Goal: Information Seeking & Learning: Learn about a topic

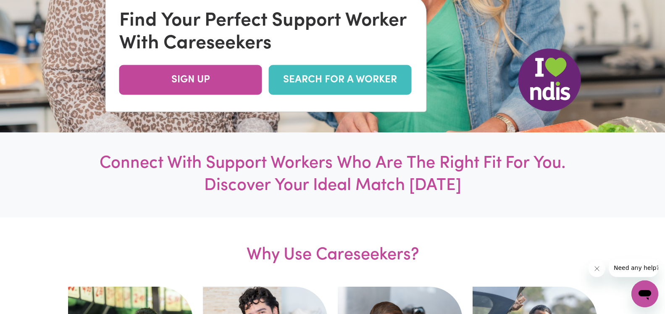
scroll to position [214, 0]
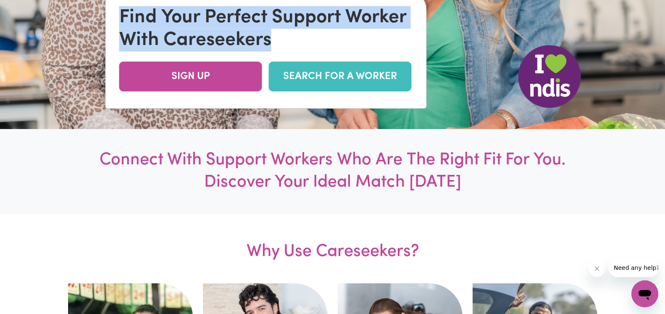
drag, startPoint x: 121, startPoint y: 18, endPoint x: 279, endPoint y: 46, distance: 160.1
click at [279, 46] on div "Find Your Perfect Support Worker With Careseekers" at bounding box center [266, 28] width 294 height 45
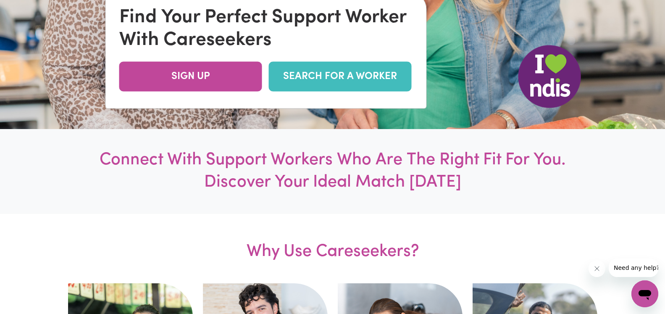
click at [285, 45] on div "Find Your Perfect Support Worker With Careseekers" at bounding box center [266, 28] width 294 height 45
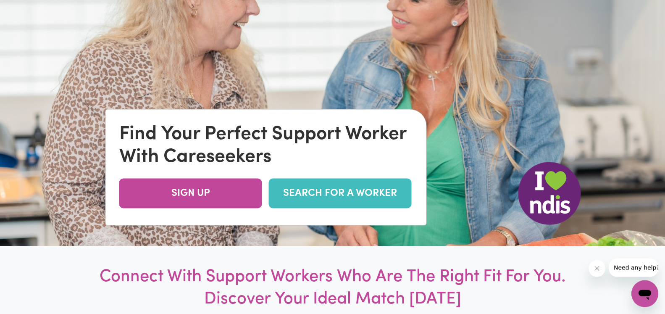
scroll to position [86, 0]
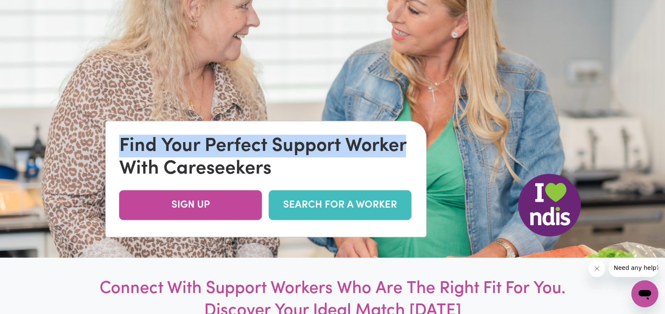
drag, startPoint x: 122, startPoint y: 145, endPoint x: 410, endPoint y: 143, distance: 287.8
click at [410, 143] on div "Find Your Perfect Support Worker With Careseekers" at bounding box center [266, 157] width 294 height 45
copy div "Find Your Perfect Support Worker"
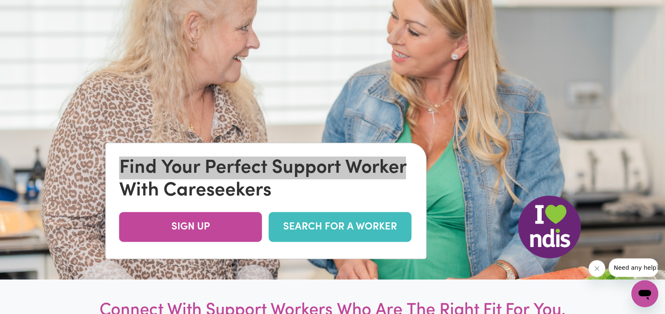
scroll to position [43, 0]
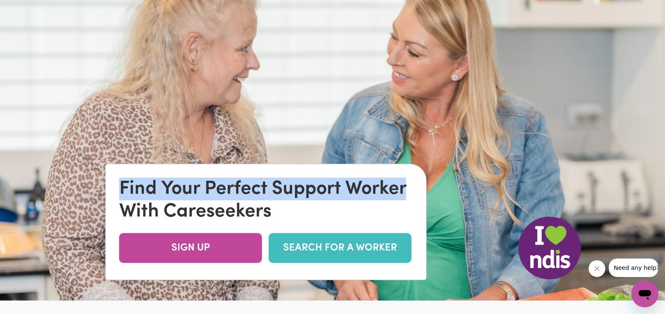
copy div "Find Your Perfect Support Worker"
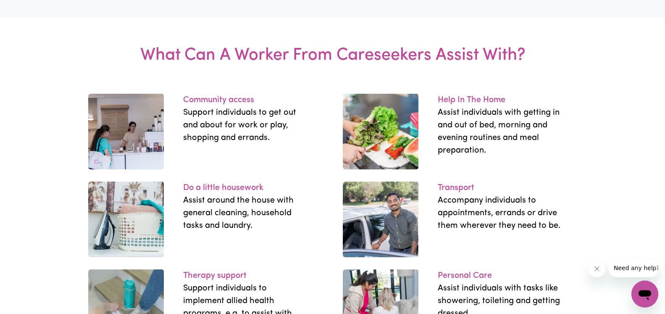
scroll to position [1114, 0]
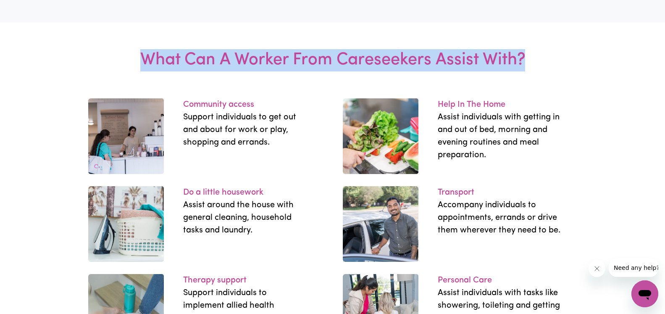
drag, startPoint x: 142, startPoint y: 82, endPoint x: 527, endPoint y: 86, distance: 384.9
click at [527, 86] on h3 "What Can A Worker From Careseekers Assist With?" at bounding box center [333, 60] width 416 height 76
copy h3 "What Can A Worker From Careseekers Assist With?"
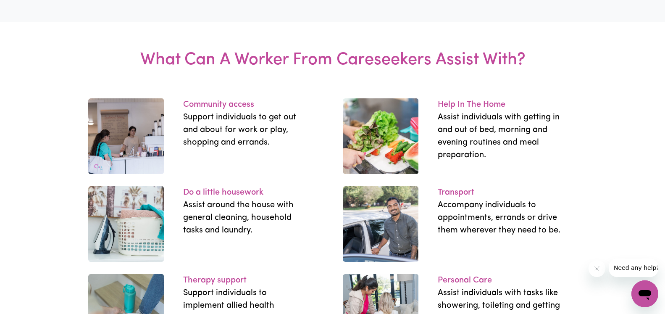
click at [232, 111] on p "Community access" at bounding box center [245, 104] width 124 height 13
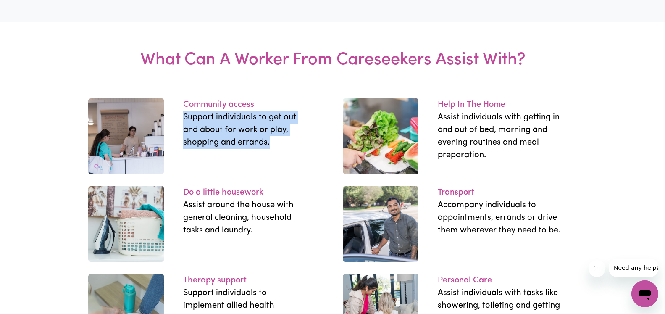
drag, startPoint x: 183, startPoint y: 140, endPoint x: 281, endPoint y: 168, distance: 101.9
click at [281, 149] on div "Community access Support individuals to get out and about for work or play, sho…" at bounding box center [245, 123] width 155 height 50
copy p "Support individuals to get out and about for work or play, shopping and errands."
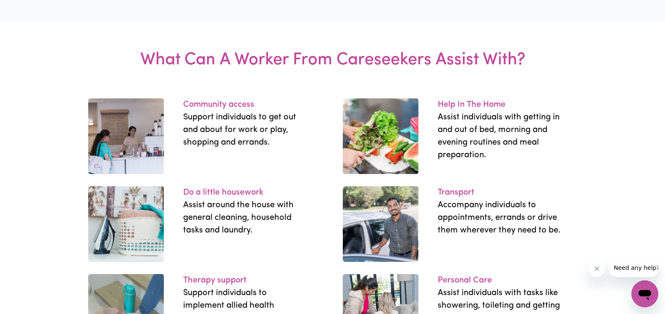
click at [281, 149] on p "Support individuals to get out and about for work or play, shopping and errands." at bounding box center [245, 130] width 124 height 38
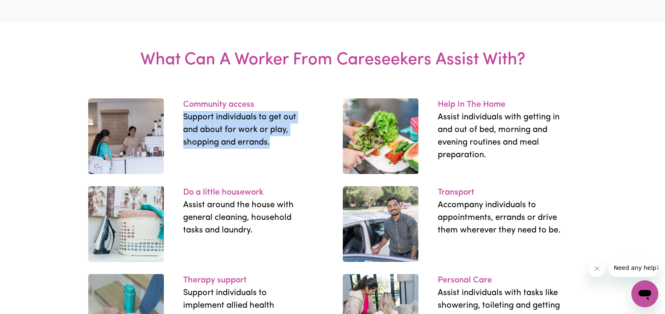
drag, startPoint x: 185, startPoint y: 140, endPoint x: 305, endPoint y: 169, distance: 123.7
click at [305, 149] on p "Support individuals to get out and about for work or play, shopping and errands." at bounding box center [245, 130] width 124 height 38
copy p "Support individuals to get out and about for work or play, shopping and errands."
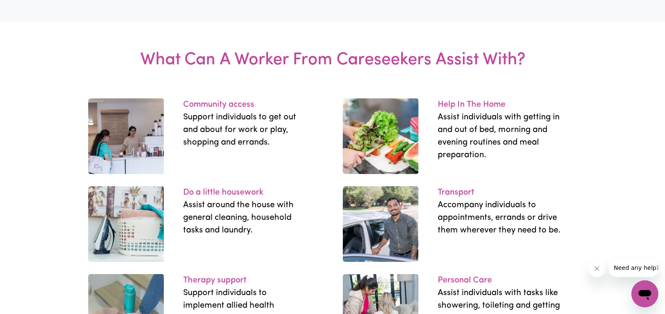
click at [300, 149] on p "Support individuals to get out and about for work or play, shopping and errands." at bounding box center [245, 130] width 124 height 38
drag, startPoint x: 438, startPoint y: 130, endPoint x: 516, endPoint y: 126, distance: 78.3
click at [516, 126] on div "Help In The Home Assist individuals with getting in and out of bed, morning and…" at bounding box center [500, 129] width 155 height 63
copy p "Help In The Home"
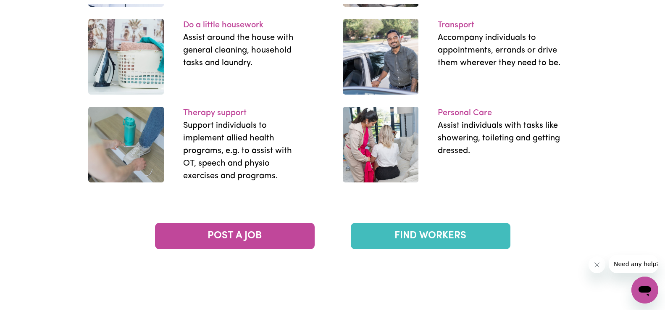
scroll to position [1286, 0]
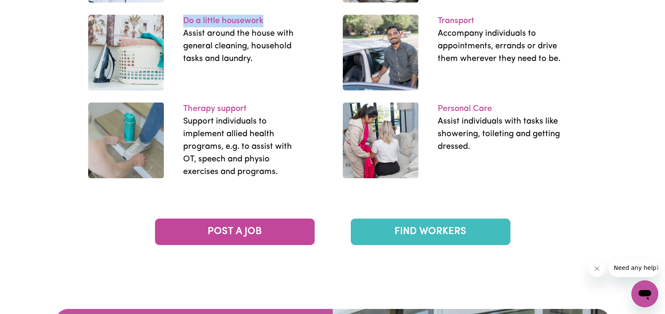
drag, startPoint x: 184, startPoint y: 44, endPoint x: 273, endPoint y: 43, distance: 88.7
click at [273, 27] on p "Do a little housework" at bounding box center [245, 21] width 124 height 13
copy p "Do a little housework"
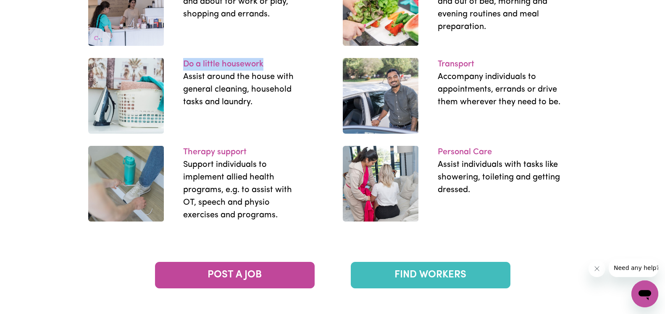
scroll to position [1243, 0]
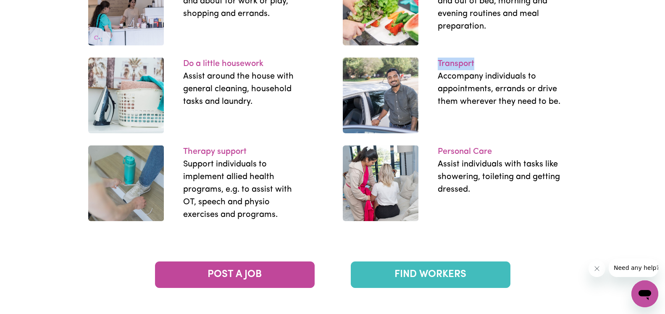
drag, startPoint x: 437, startPoint y: 84, endPoint x: 477, endPoint y: 83, distance: 40.8
click at [477, 83] on div "Transport Accompany individuals to appointments, errands or drive them wherever…" at bounding box center [500, 83] width 155 height 50
copy p "Transport"
drag, startPoint x: 184, startPoint y: 175, endPoint x: 253, endPoint y: 175, distance: 69.3
click at [253, 158] on p "Therapy support" at bounding box center [245, 151] width 124 height 13
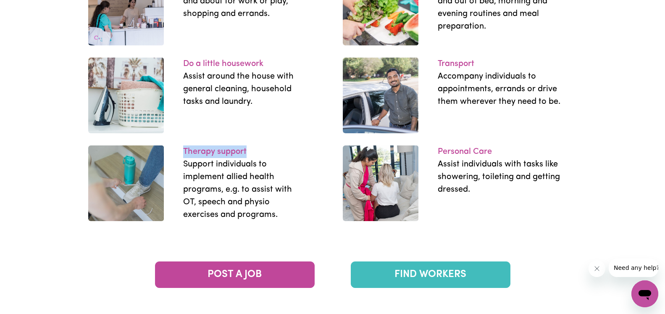
copy p "Therapy support"
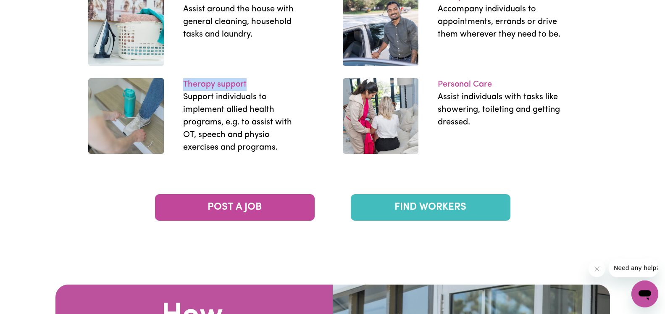
scroll to position [1329, 0]
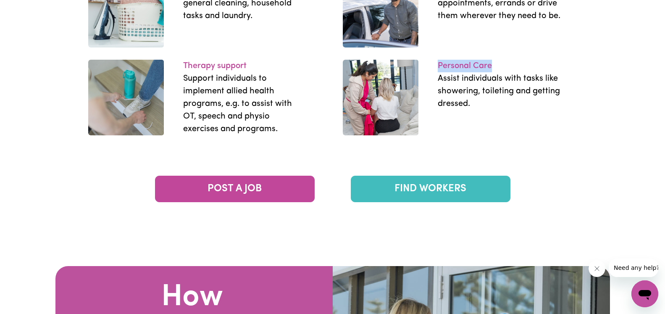
drag, startPoint x: 441, startPoint y: 88, endPoint x: 493, endPoint y: 84, distance: 52.2
click at [493, 84] on div "Personal Care Assist individuals with tasks like showering, toileting and getti…" at bounding box center [500, 85] width 155 height 50
copy p "Personal Care"
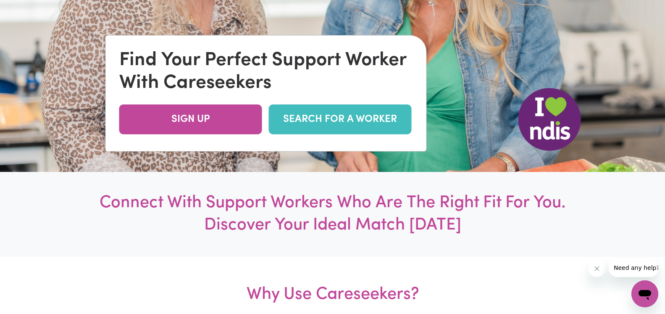
scroll to position [0, 0]
